Goal: Information Seeking & Learning: Learn about a topic

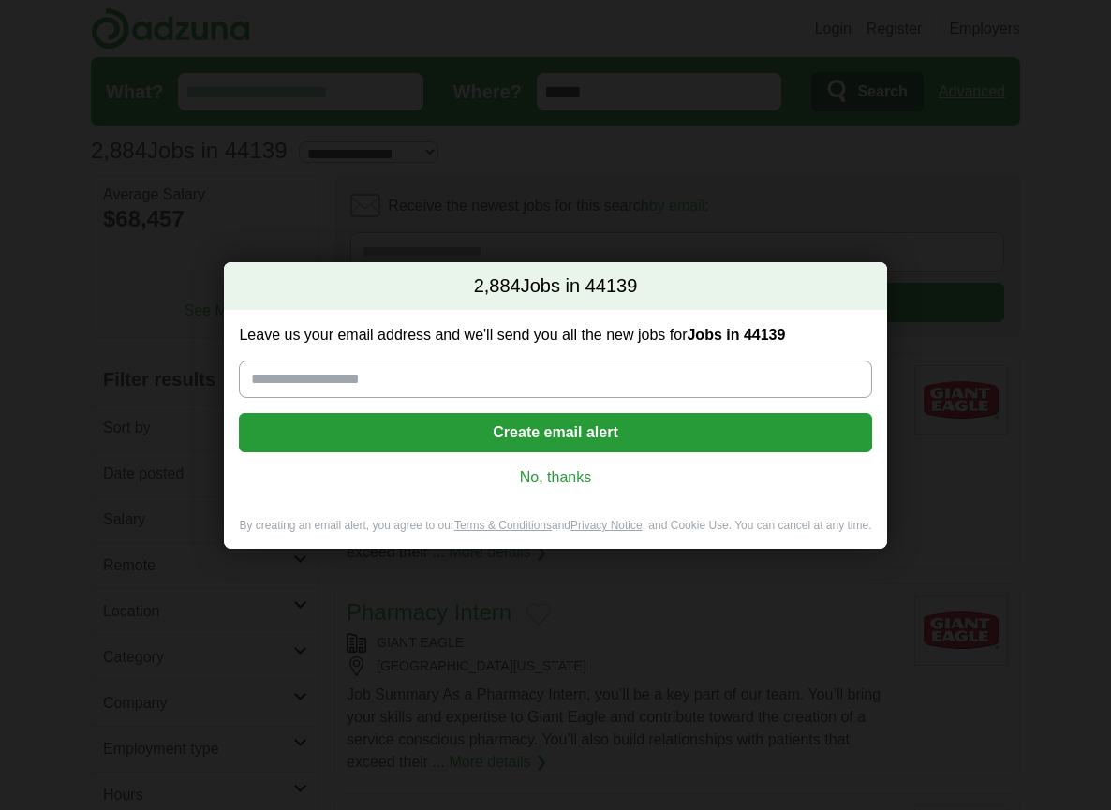
click at [539, 471] on link "No, thanks" at bounding box center [555, 478] width 602 height 21
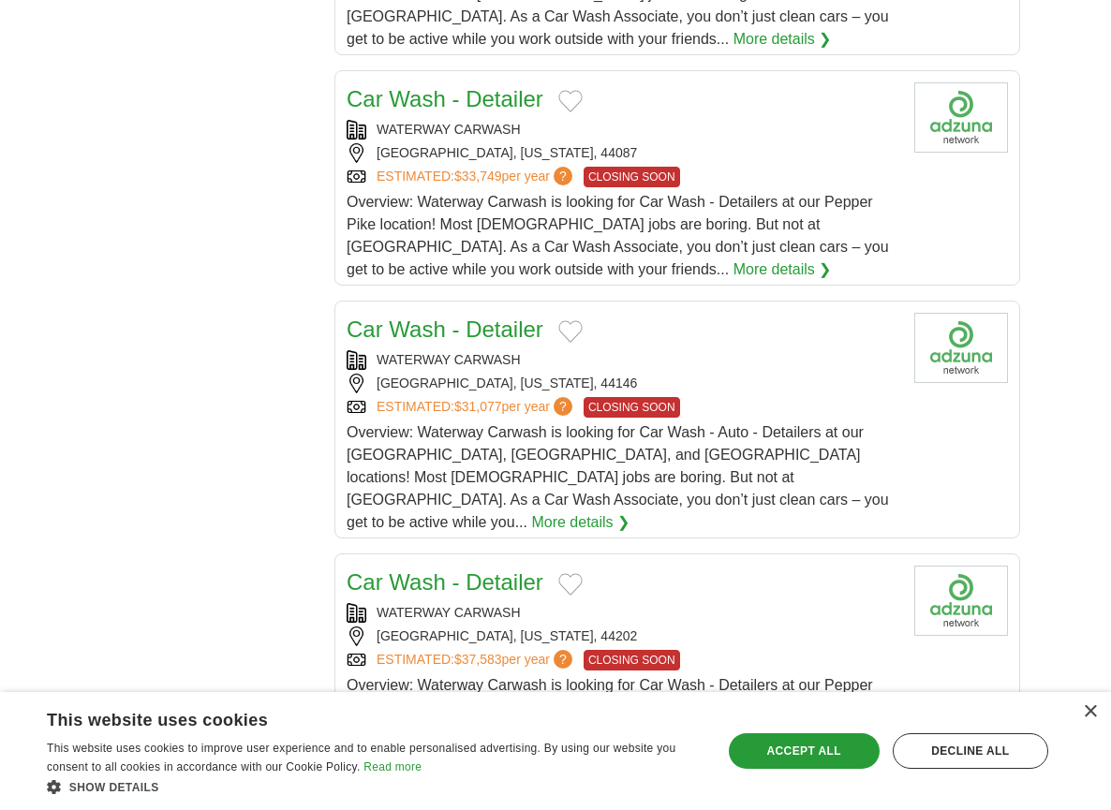
scroll to position [2118, 0]
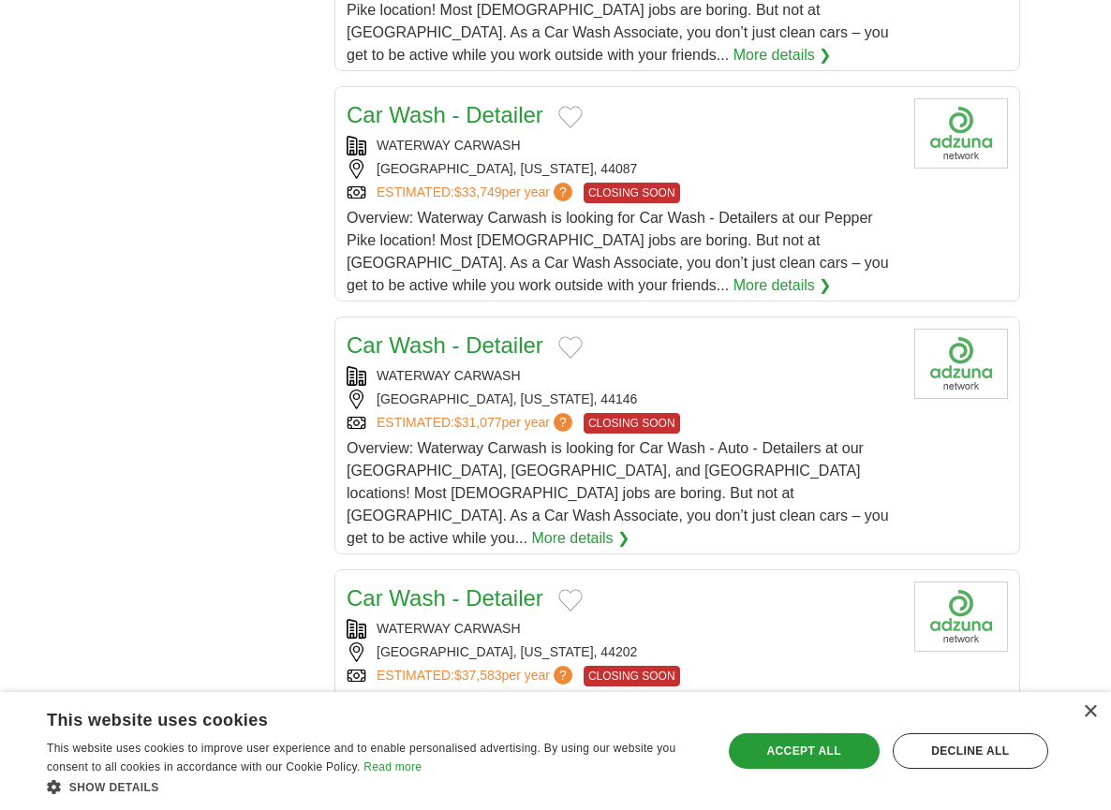
click at [734, 275] on link "More details ❯" at bounding box center [783, 286] width 98 height 22
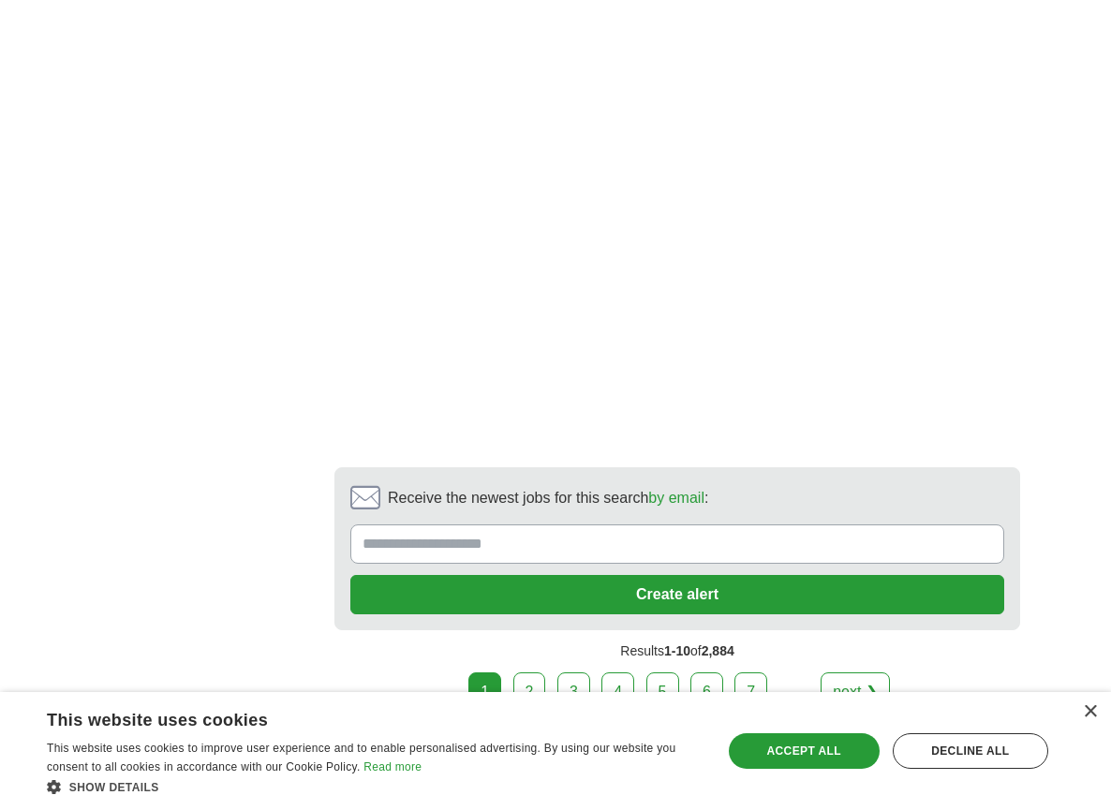
scroll to position [3558, 0]
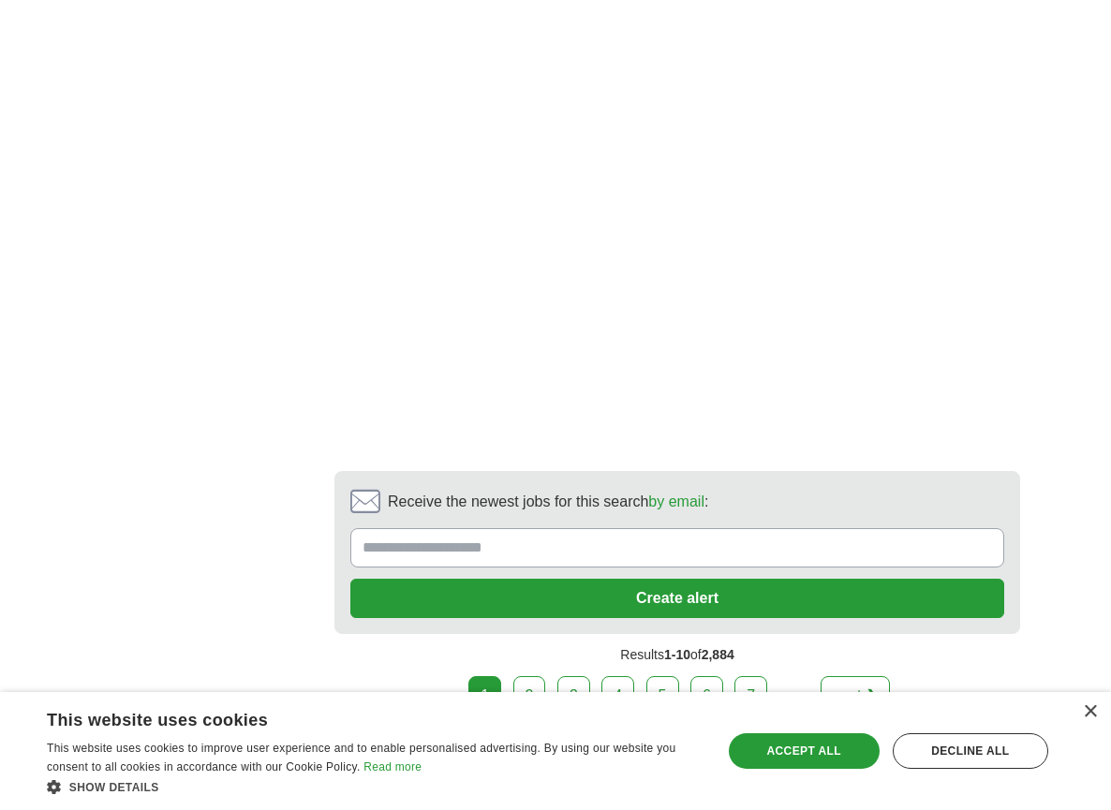
click at [531, 676] on link "2" at bounding box center [529, 695] width 33 height 39
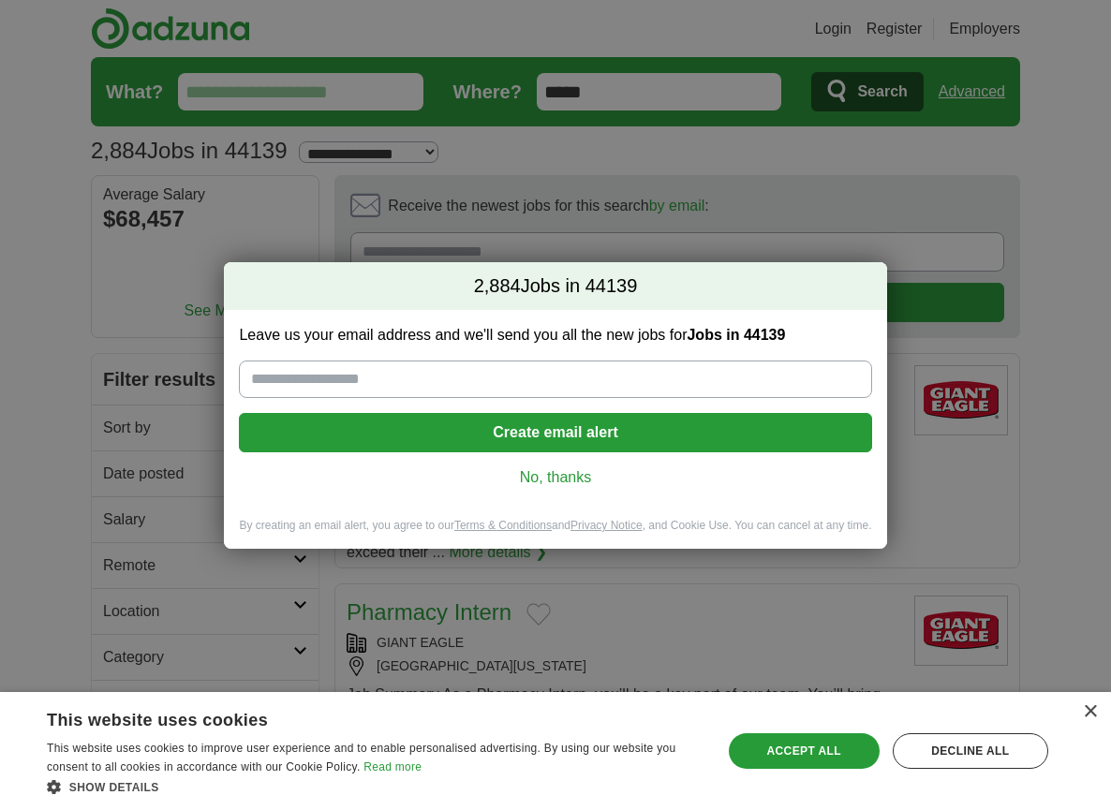
click at [565, 480] on link "No, thanks" at bounding box center [555, 478] width 602 height 21
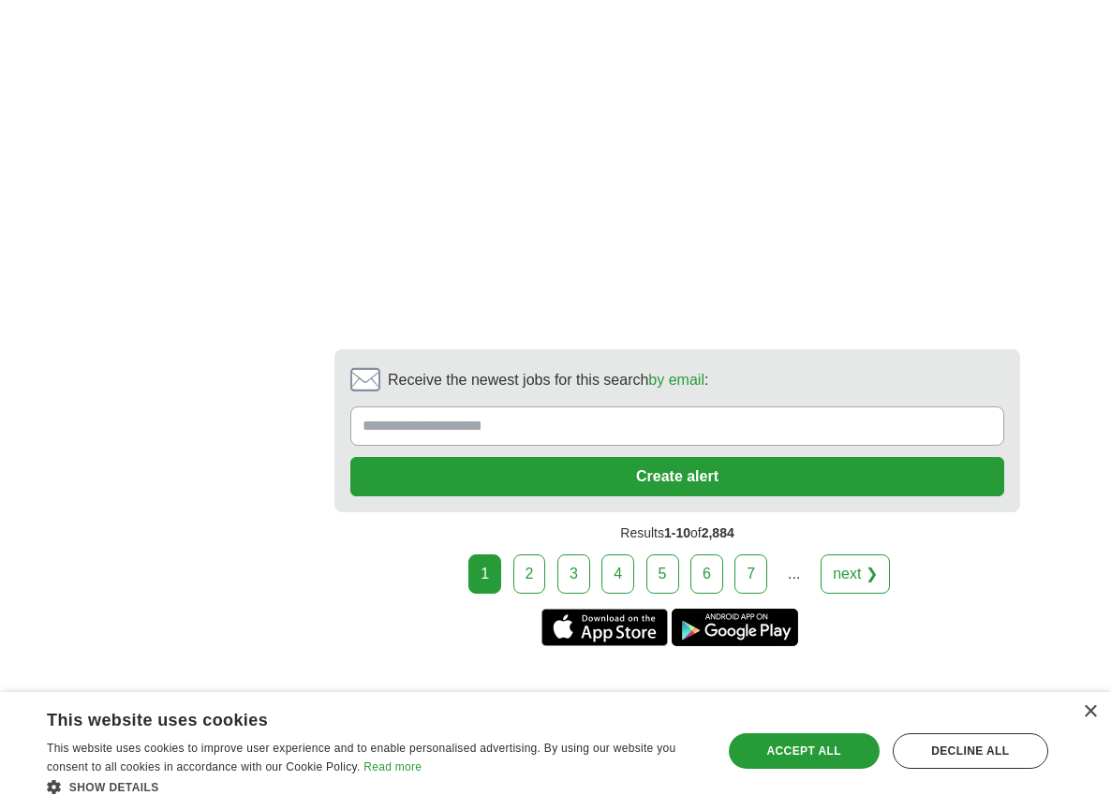
scroll to position [3680, 0]
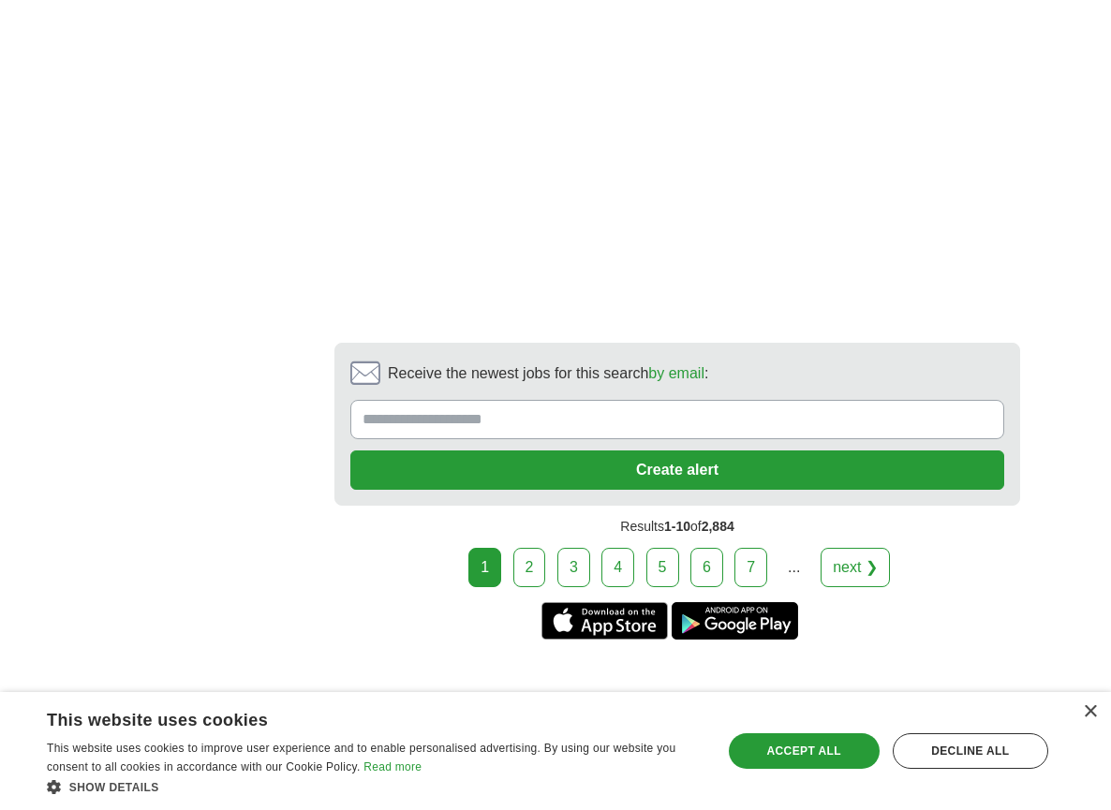
click at [541, 548] on link "2" at bounding box center [529, 567] width 33 height 39
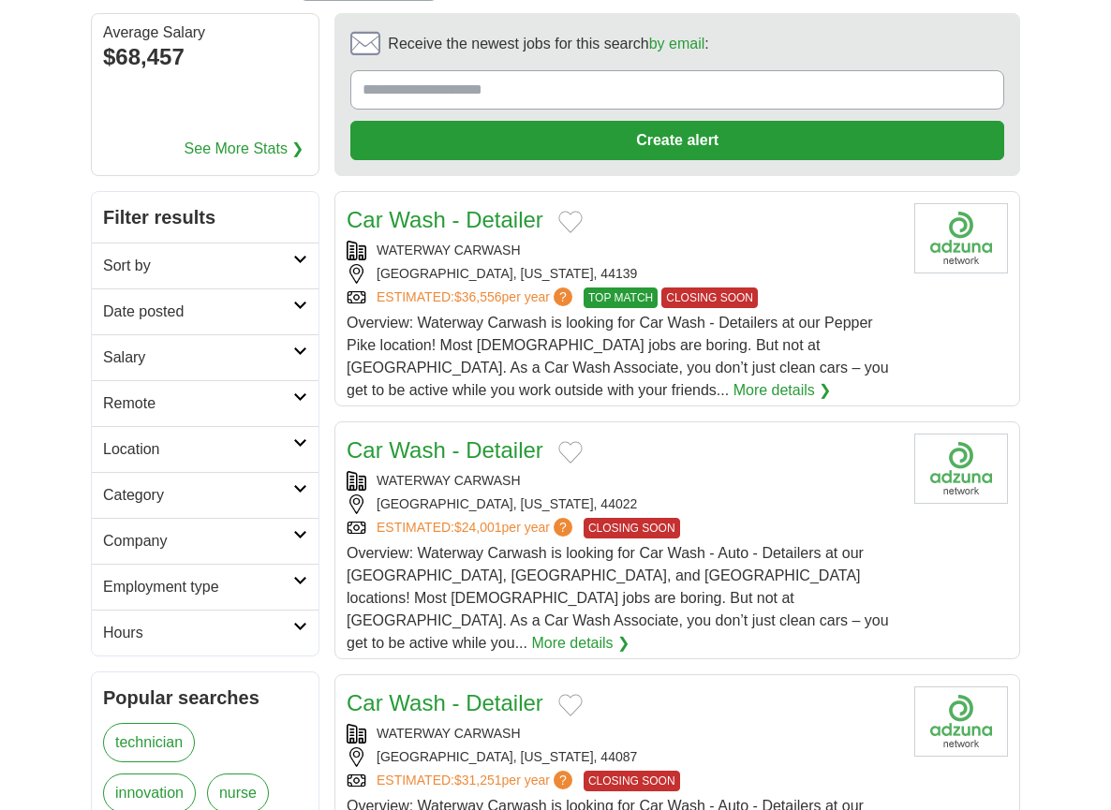
scroll to position [171, 0]
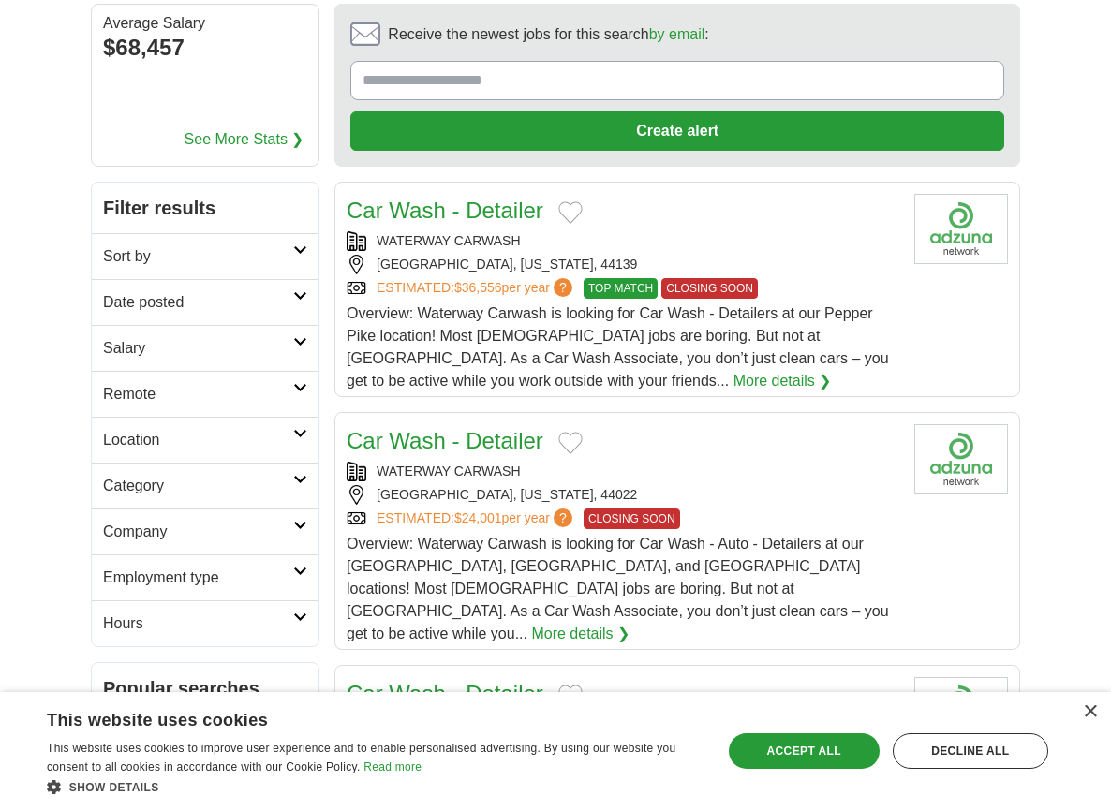
click at [460, 359] on span "Overview: Waterway Carwash is looking for Car Wash - Detailers at our Pepper Pi…" at bounding box center [618, 346] width 543 height 83
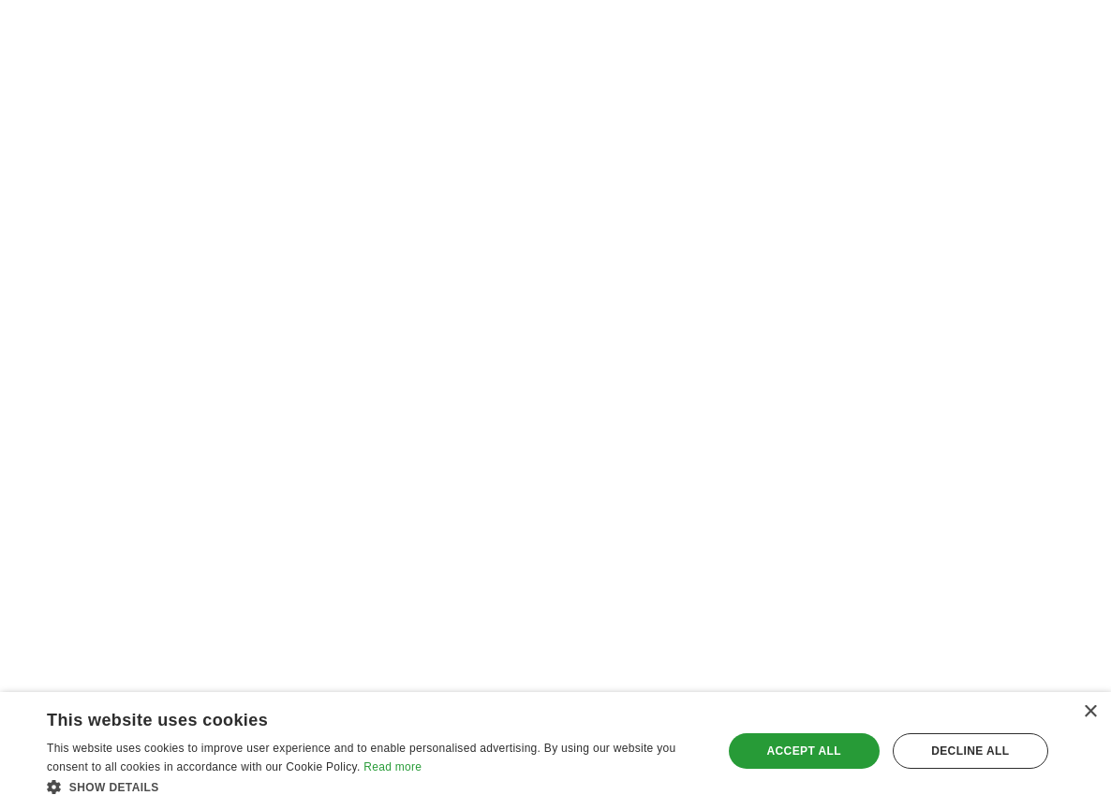
scroll to position [3108, 0]
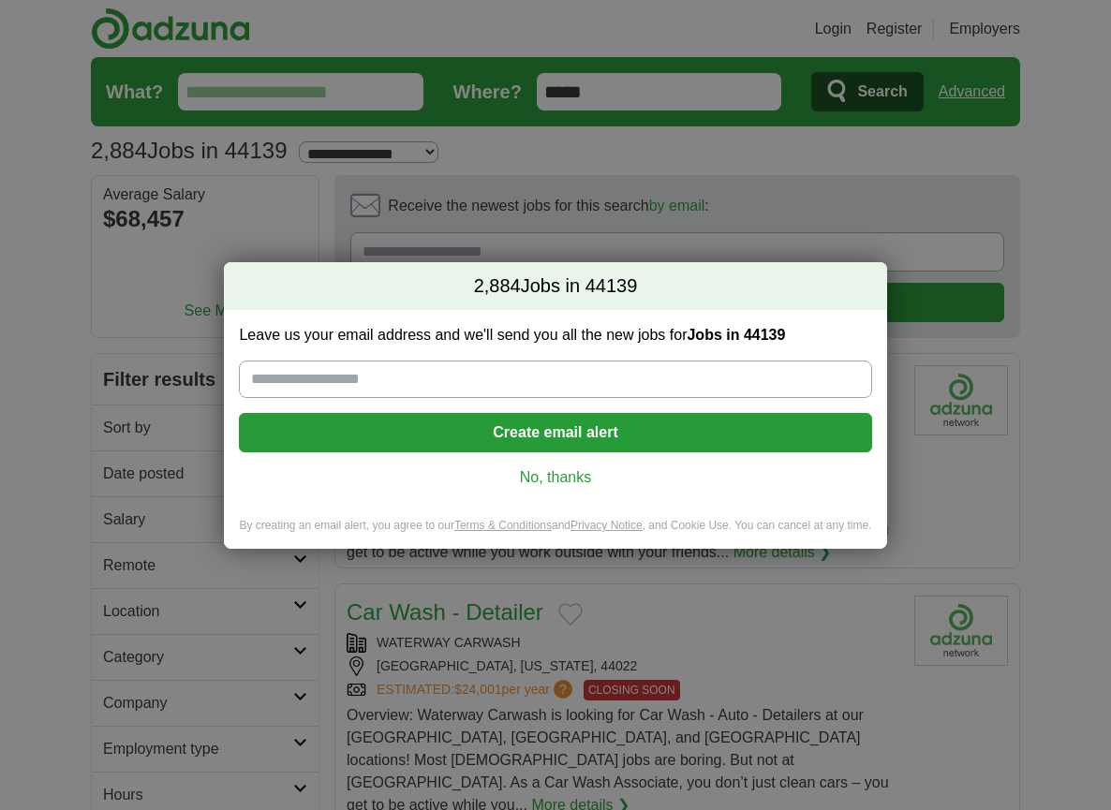
click at [585, 476] on link "No, thanks" at bounding box center [555, 478] width 602 height 21
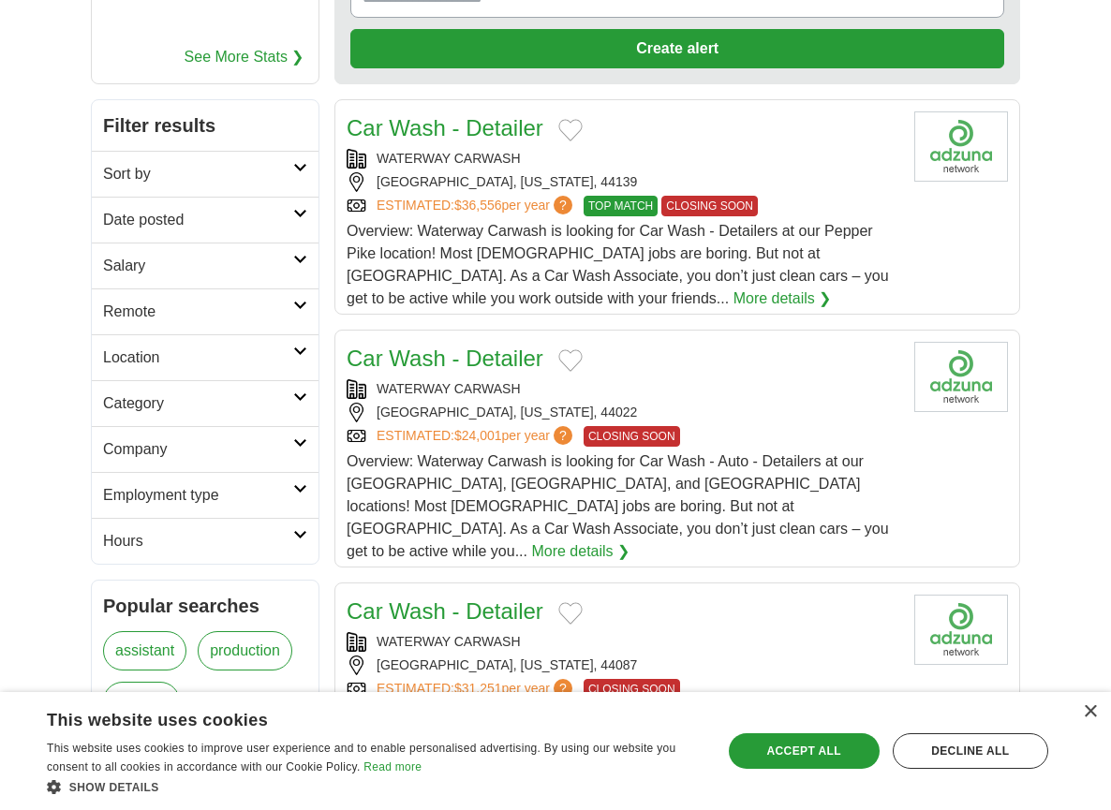
scroll to position [253, 0]
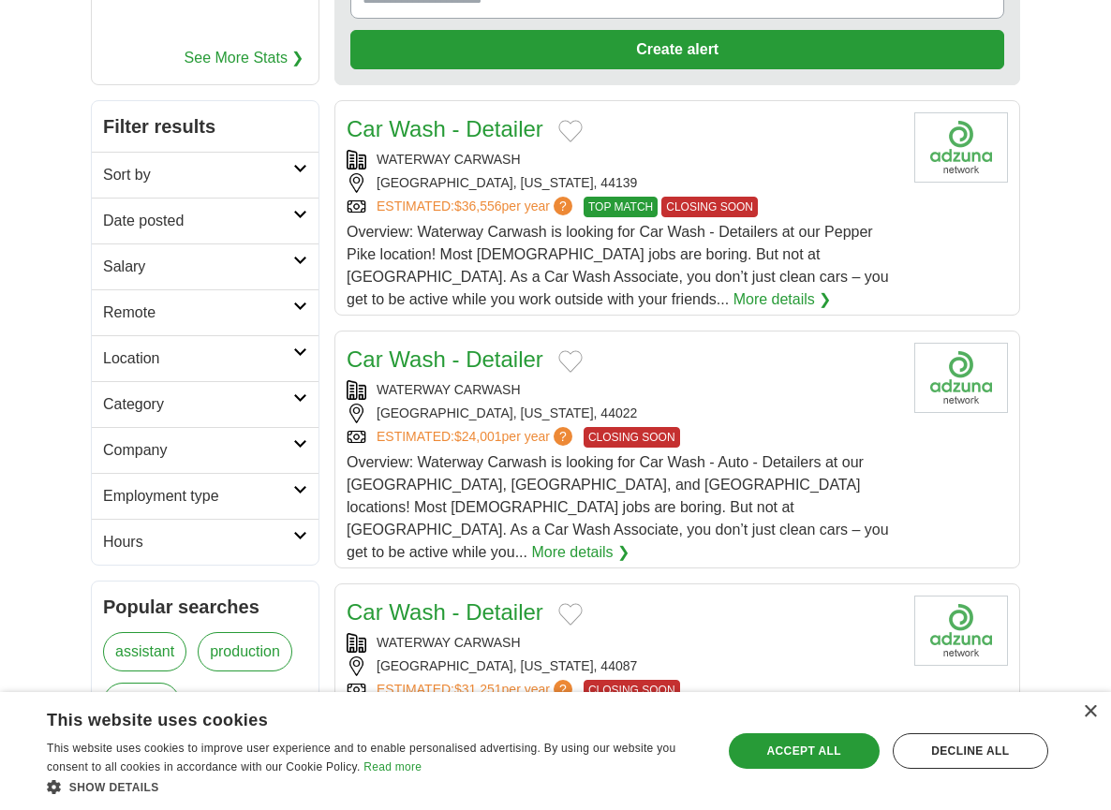
click at [447, 195] on div "WATERWAY CARWASH SOLON, OHIO, 44139 ESTIMATED: $36,556 per year ? TOP MATCH CLO…" at bounding box center [623, 183] width 553 height 67
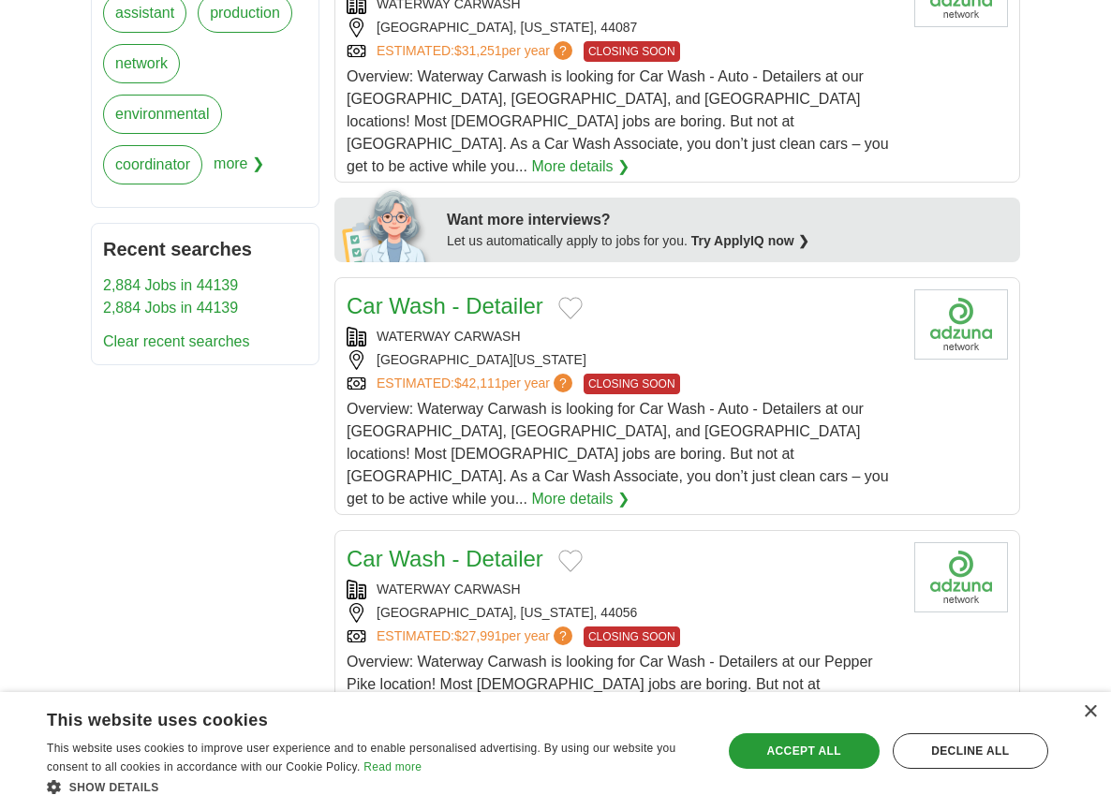
scroll to position [893, 0]
